Goal: Information Seeking & Learning: Learn about a topic

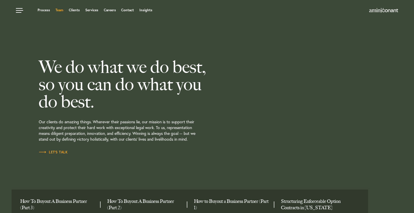
click at [57, 11] on link "Team" at bounding box center [59, 9] width 8 height 3
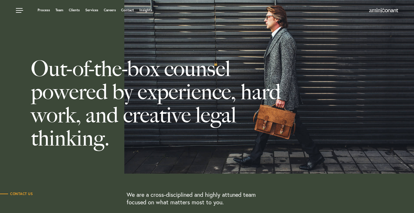
click at [60, 11] on link "Team" at bounding box center [59, 9] width 8 height 3
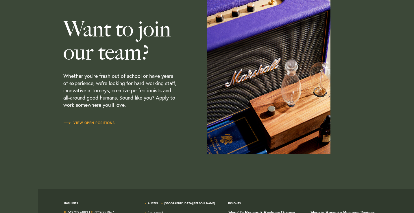
scroll to position [1673, 0]
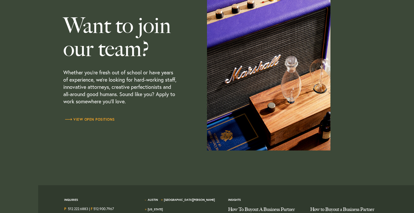
click at [93, 118] on link "View Open Positions" at bounding box center [88, 119] width 51 height 6
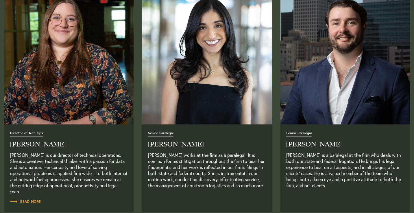
scroll to position [1191, 0]
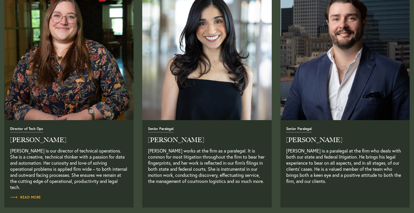
click at [169, 129] on span "Senior Paralegal" at bounding box center [160, 129] width 25 height 5
click at [166, 132] on span "Senior Paralegal" at bounding box center [160, 129] width 25 height 5
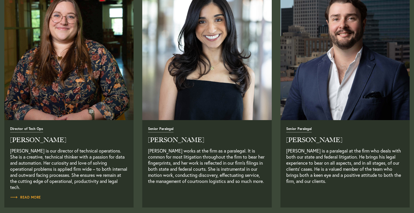
click at [208, 63] on img at bounding box center [207, 55] width 136 height 136
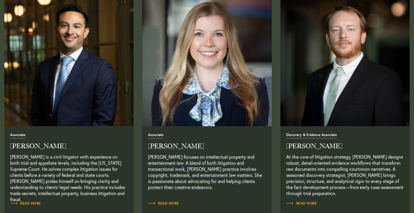
scroll to position [709, 0]
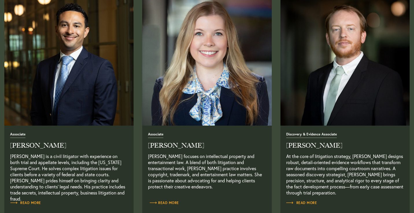
click at [168, 202] on span "Read More" at bounding box center [163, 202] width 31 height 3
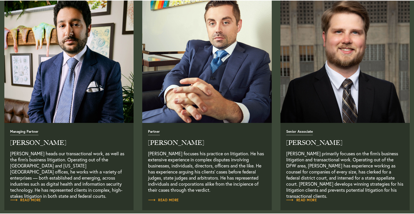
scroll to position [237, 0]
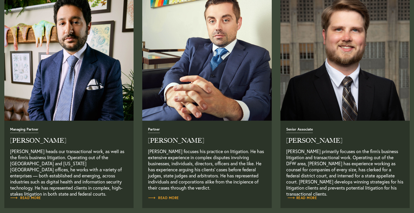
click at [303, 196] on link "Read More" at bounding box center [301, 198] width 31 height 6
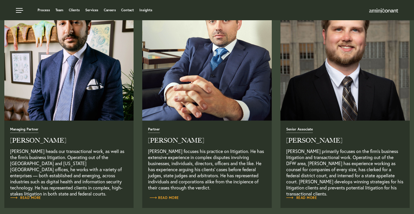
click at [176, 197] on span "Read More" at bounding box center [163, 197] width 31 height 3
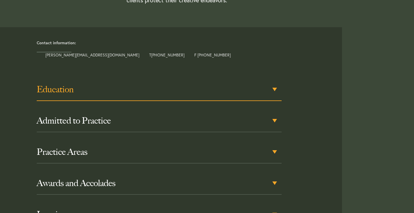
click at [203, 100] on div "Education" at bounding box center [159, 89] width 244 height 23
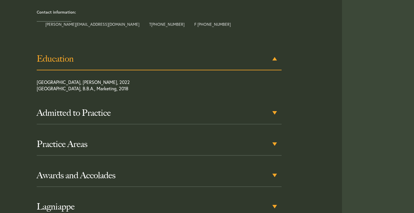
scroll to position [263, 0]
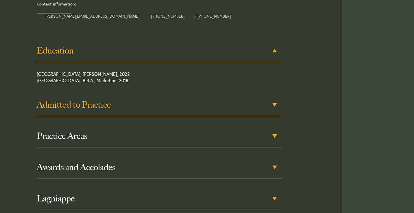
click at [170, 106] on h3 "Admitted to Practice" at bounding box center [159, 104] width 244 height 10
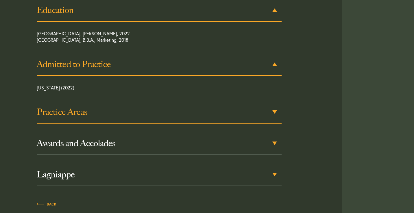
click at [163, 113] on h3 "Practice Areas" at bounding box center [159, 112] width 244 height 10
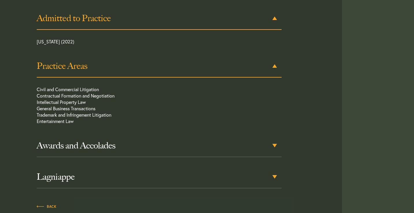
scroll to position [358, 0]
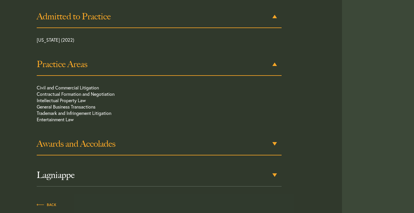
click at [165, 142] on h3 "Awards and Accolades" at bounding box center [159, 143] width 244 height 10
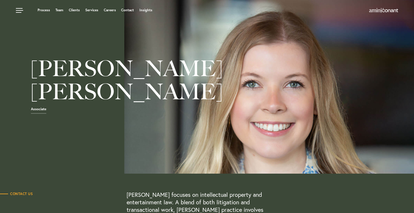
scroll to position [0, 0]
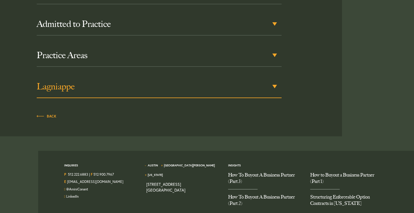
click at [238, 84] on h3 "Lagniappe" at bounding box center [159, 86] width 244 height 10
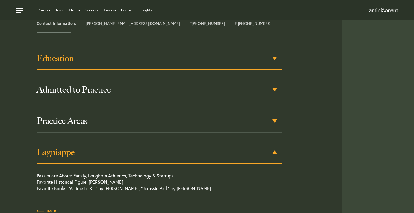
click at [235, 54] on h3 "Education" at bounding box center [159, 58] width 244 height 10
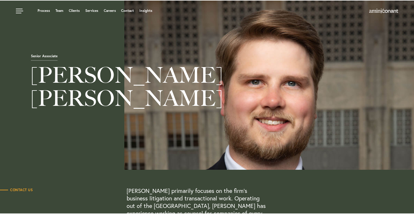
scroll to position [3, 0]
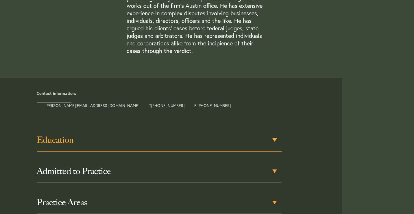
click at [166, 143] on h3 "Education" at bounding box center [159, 140] width 244 height 10
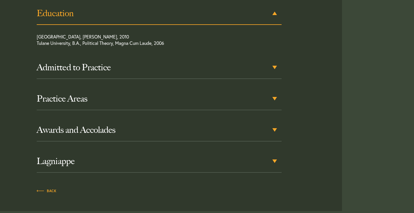
scroll to position [359, 0]
